Goal: Task Accomplishment & Management: Complete application form

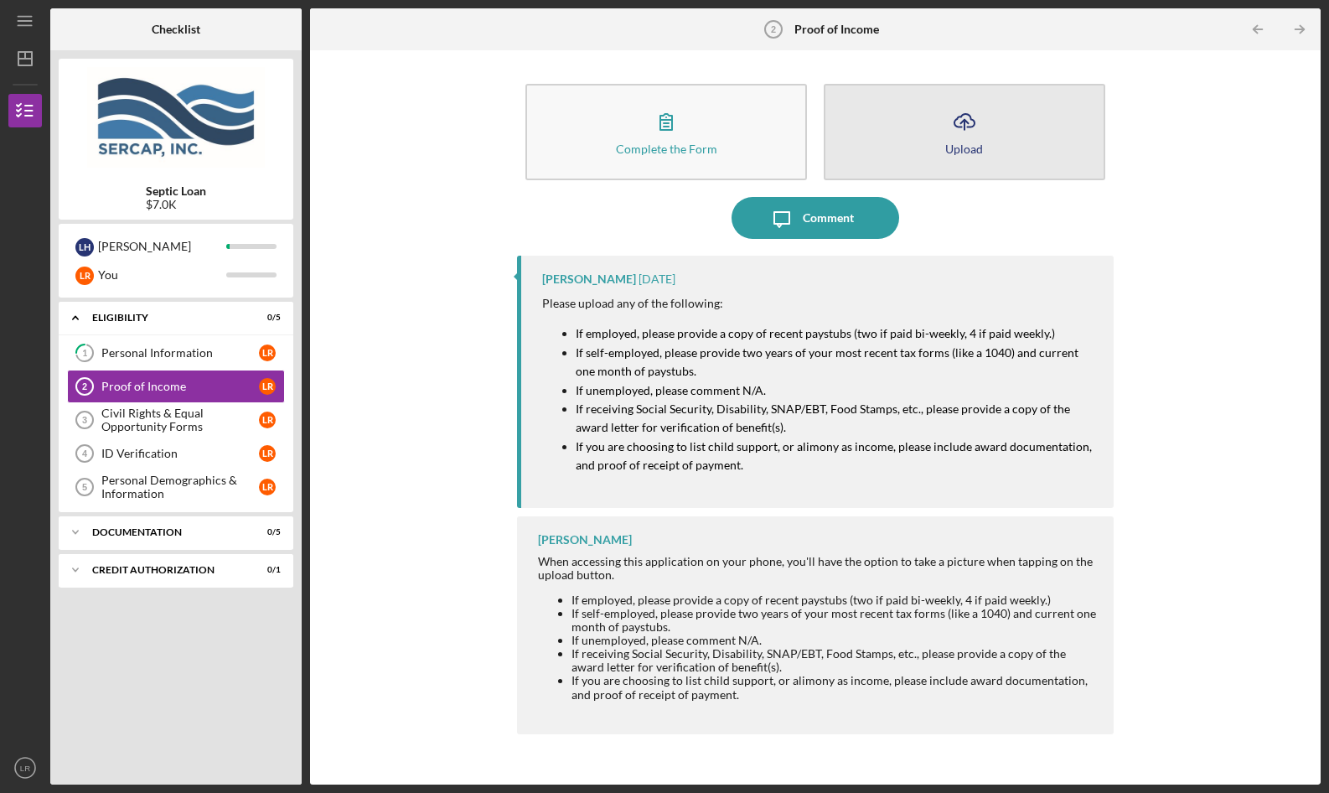
click at [969, 127] on icon "button" at bounding box center [964, 120] width 20 height 13
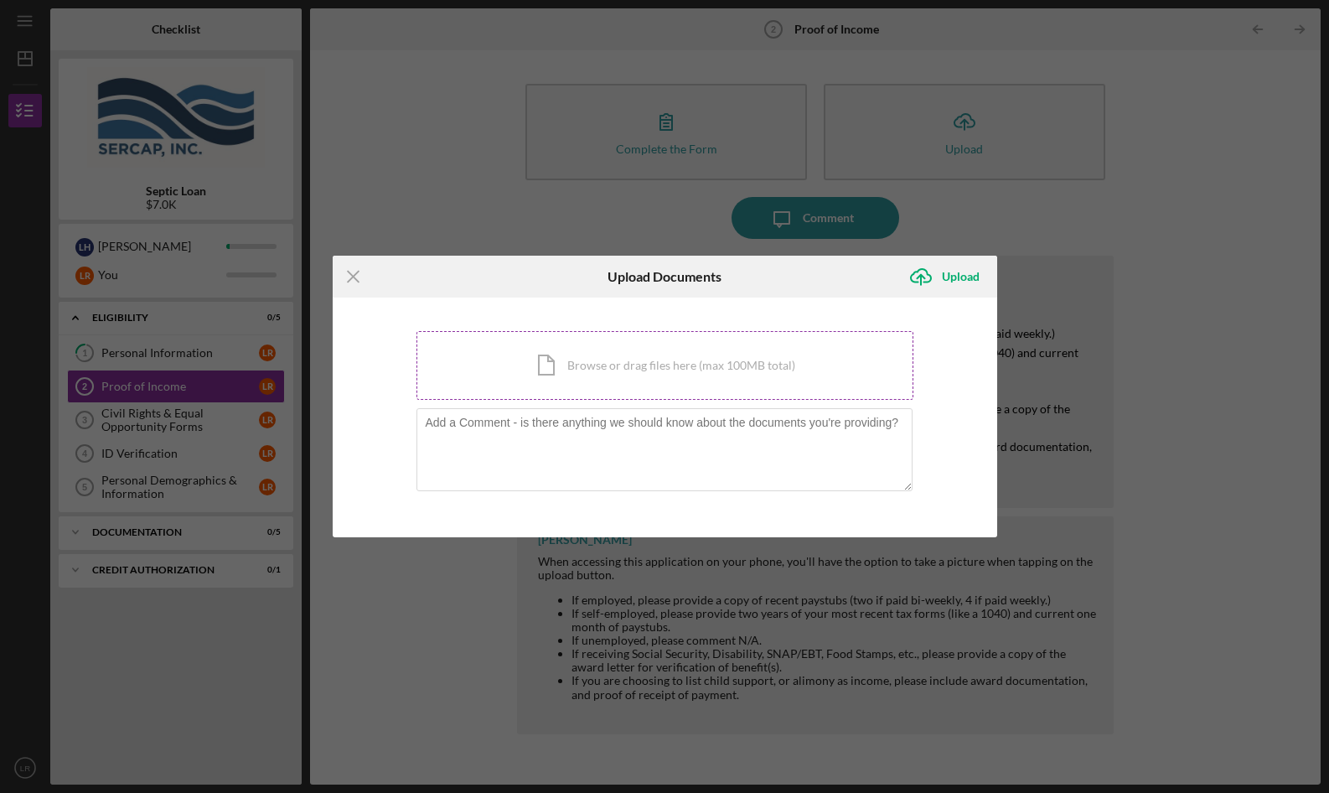
click at [647, 370] on div "Icon/Document Browse or drag files here (max 100MB total) Tap to choose files o…" at bounding box center [664, 365] width 497 height 69
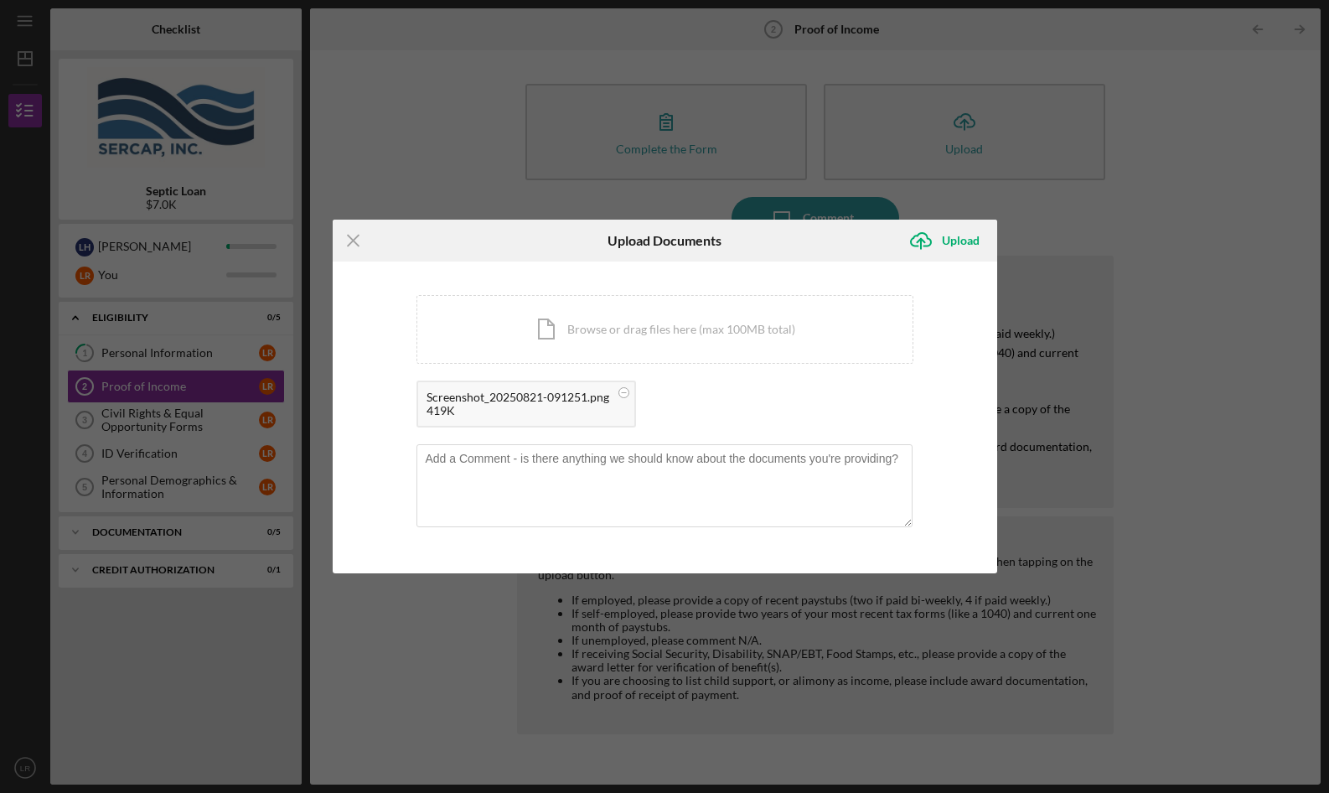
click at [535, 401] on div "Screenshot_20250821-091251.png" at bounding box center [518, 397] width 183 height 13
click at [348, 242] on icon "Icon/Menu Close" at bounding box center [354, 241] width 42 height 42
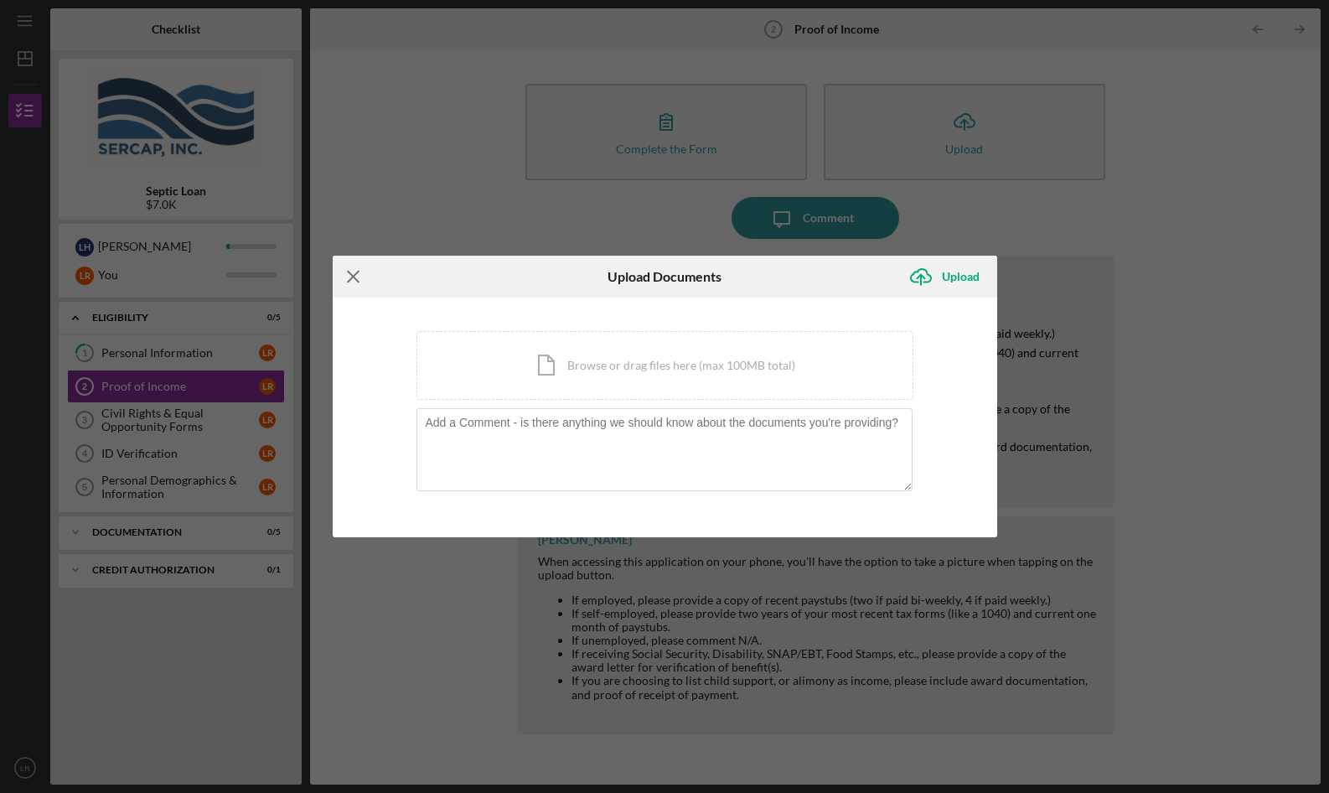
click at [351, 272] on icon "Icon/Menu Close" at bounding box center [354, 277] width 42 height 42
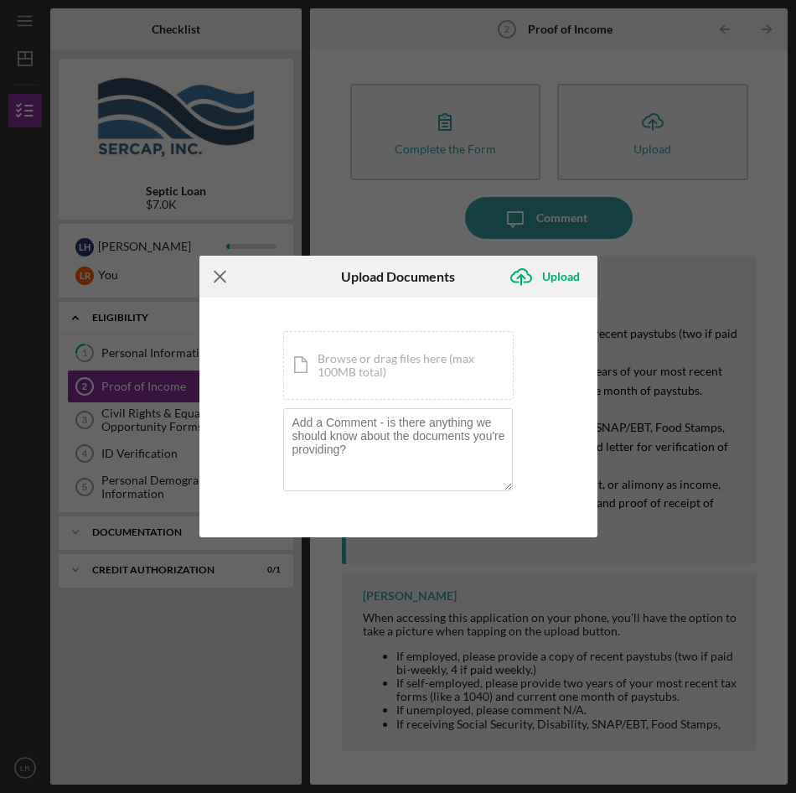
click at [215, 275] on icon "Icon/Menu Close" at bounding box center [220, 277] width 42 height 42
